Goal: Book appointment/travel/reservation

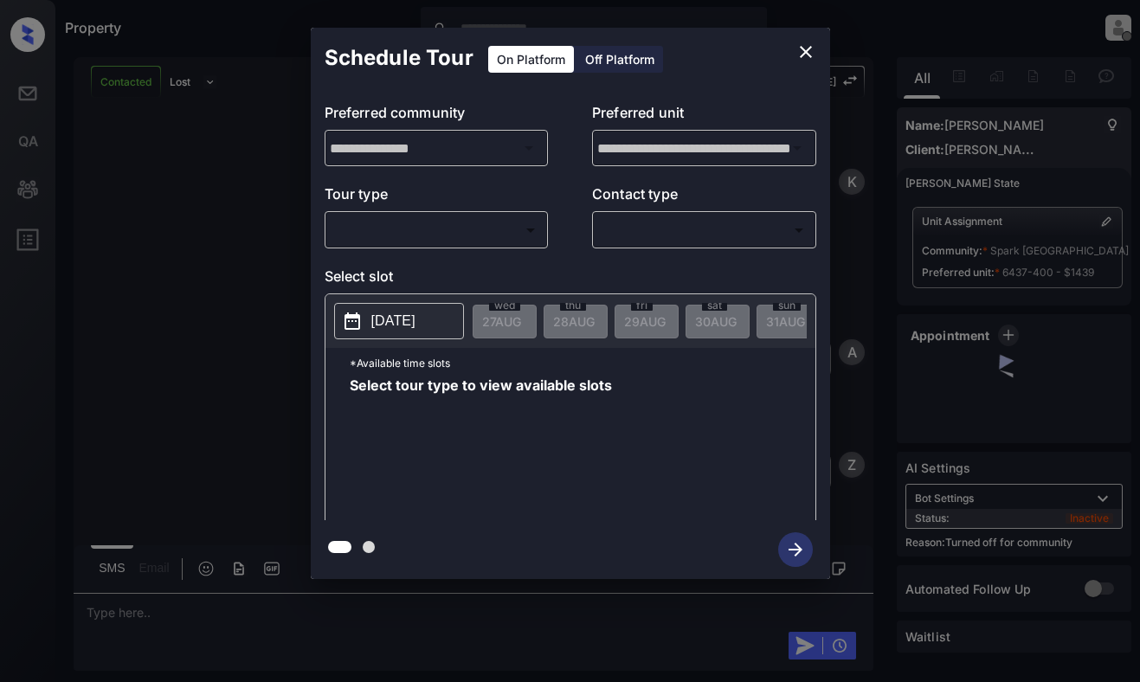
scroll to position [606, 0]
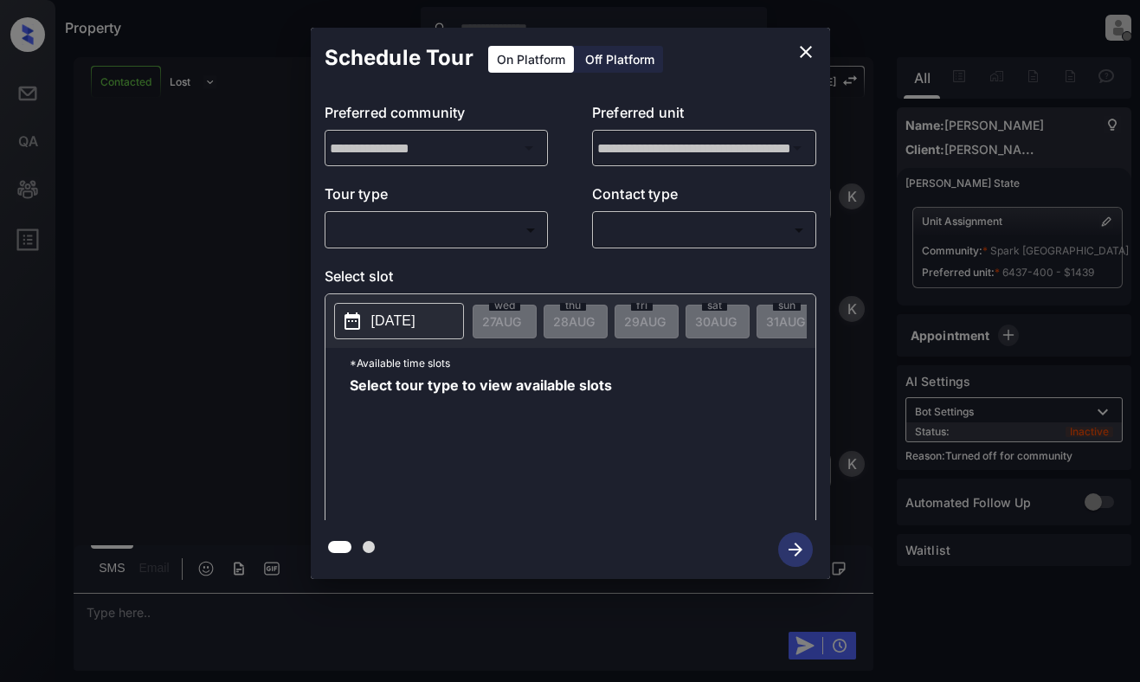
click at [519, 218] on body "Property [PERSON_NAME] Offline Set yourself online Set yourself on break Profil…" at bounding box center [570, 341] width 1140 height 682
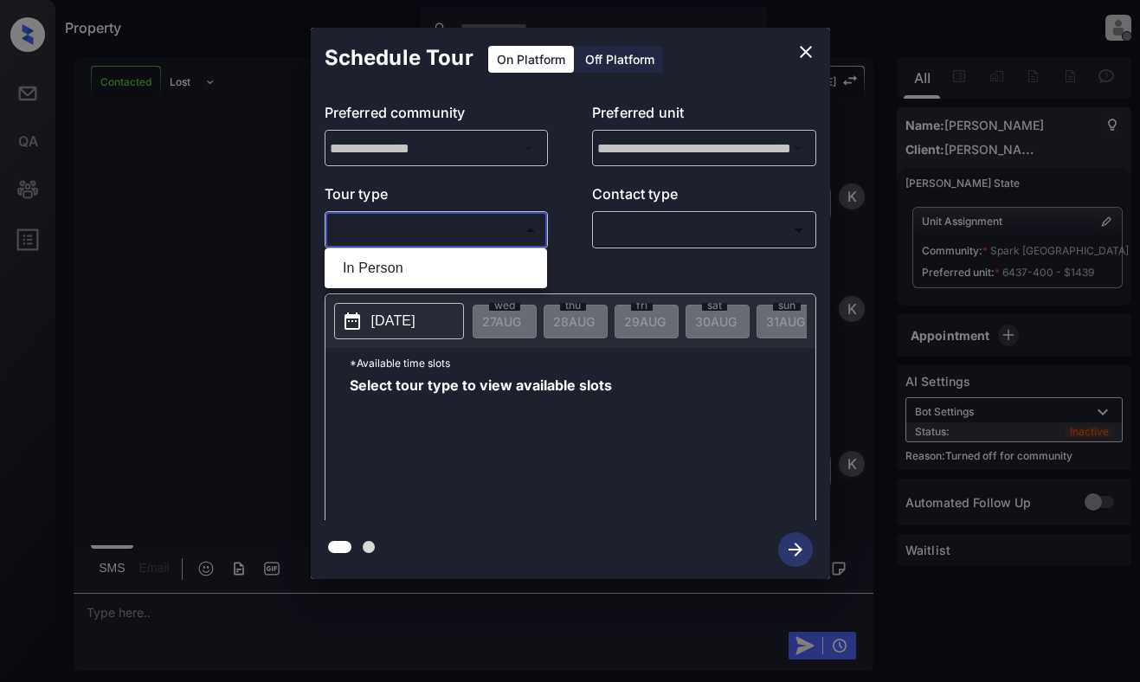
click at [516, 252] on ul "In Person" at bounding box center [436, 268] width 222 height 40
click at [506, 255] on li "In Person" at bounding box center [436, 268] width 214 height 31
type input "********"
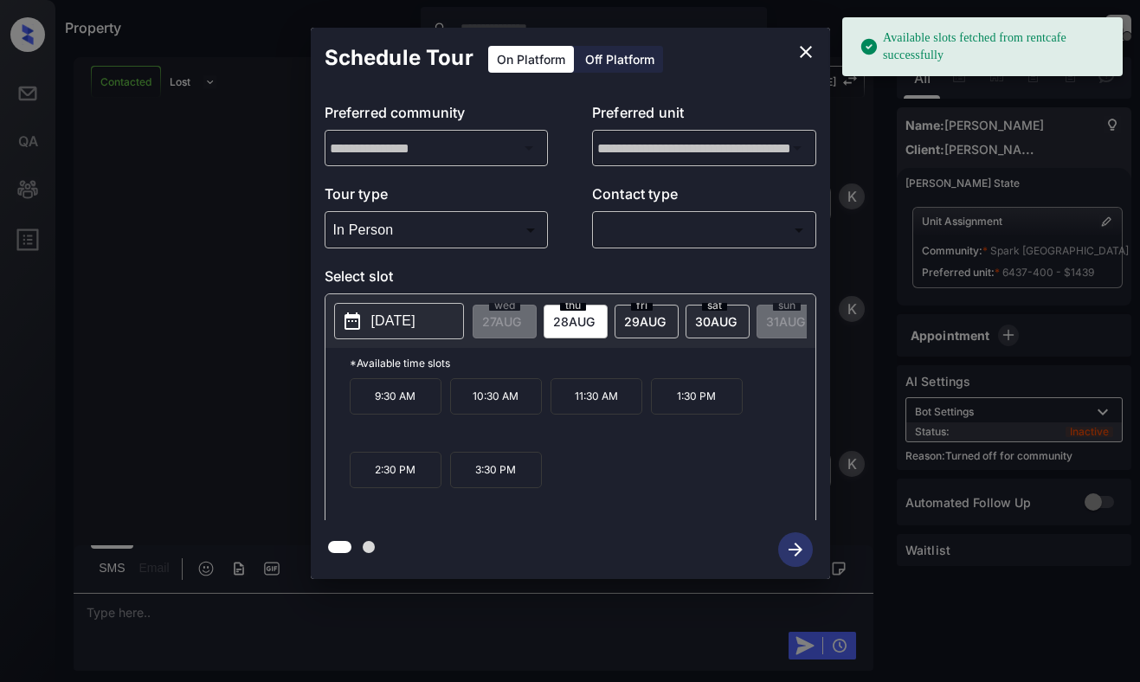
click at [416, 310] on button "[DATE]" at bounding box center [399, 321] width 130 height 36
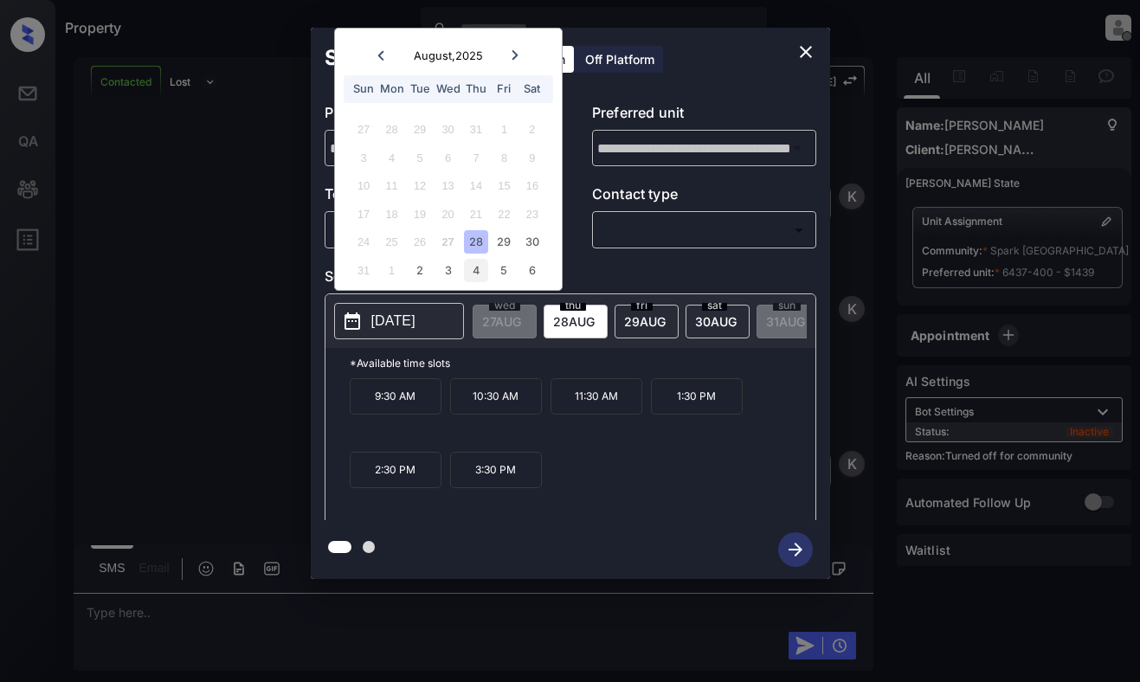
click at [479, 267] on div "4" at bounding box center [475, 270] width 23 height 23
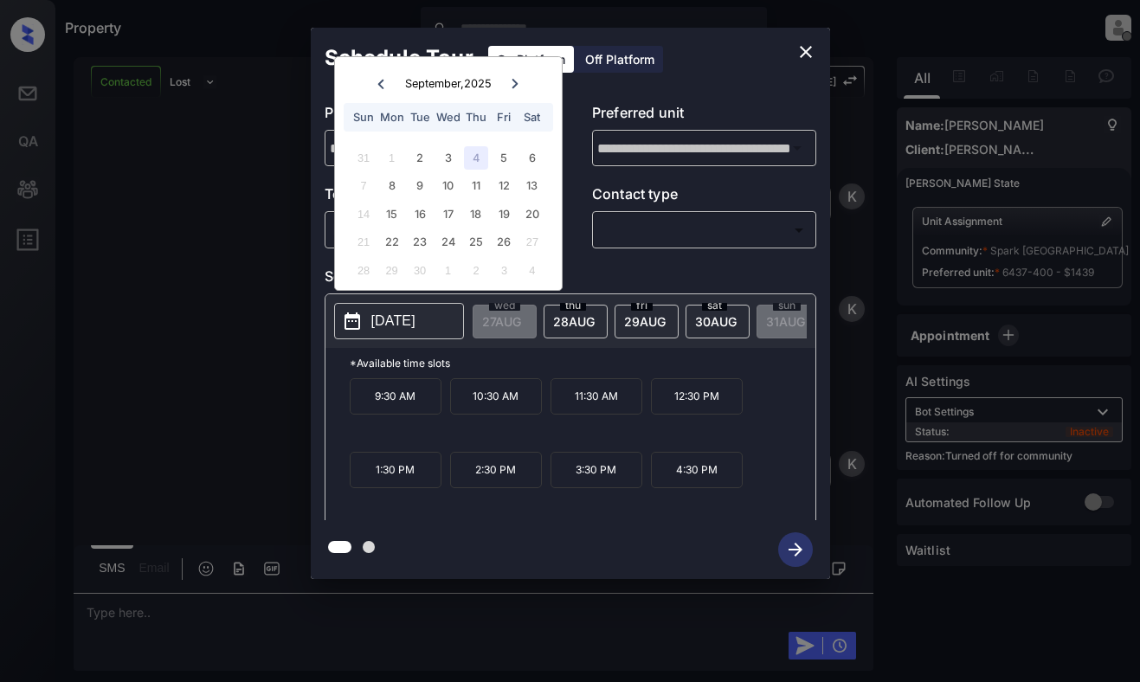
click at [801, 47] on icon "close" at bounding box center [806, 52] width 12 height 12
